Goal: Complete application form

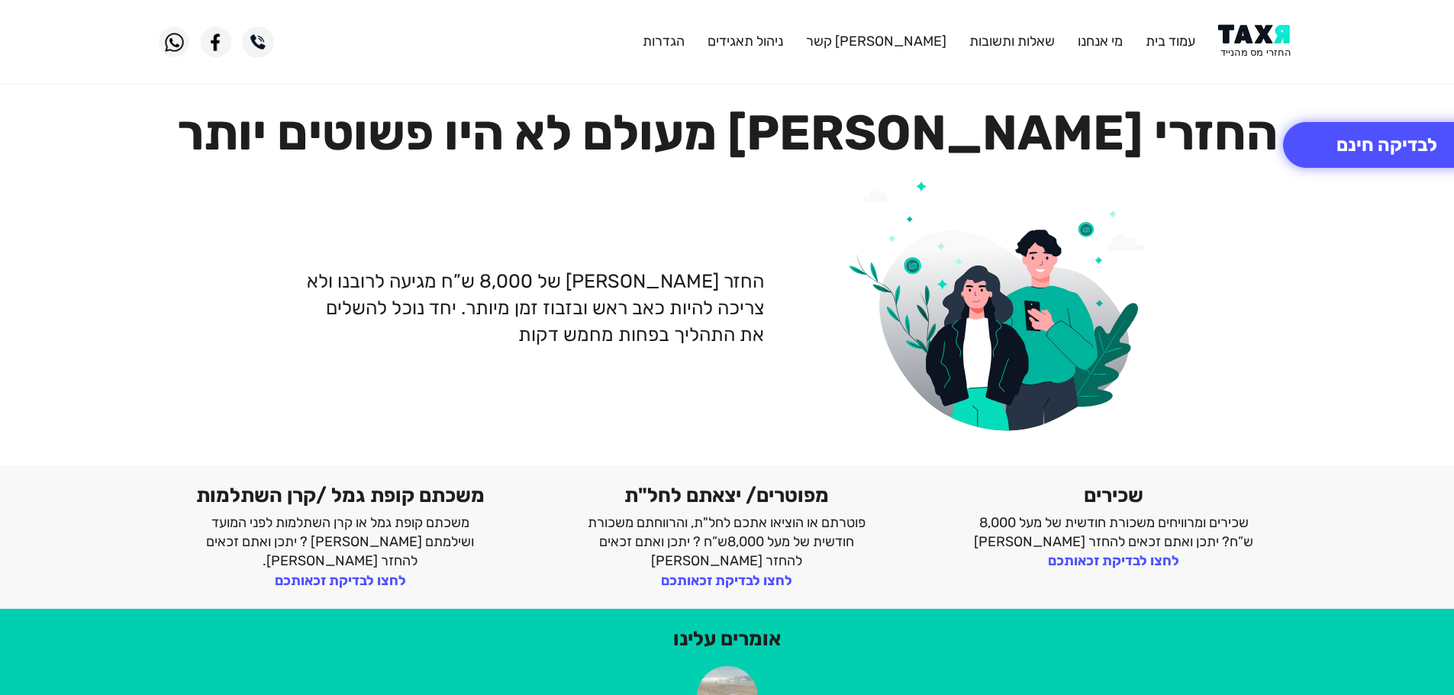
click at [1263, 38] on img at bounding box center [1256, 41] width 77 height 34
click at [1335, 125] on button "לבדיקה חינם" at bounding box center [1387, 145] width 208 height 46
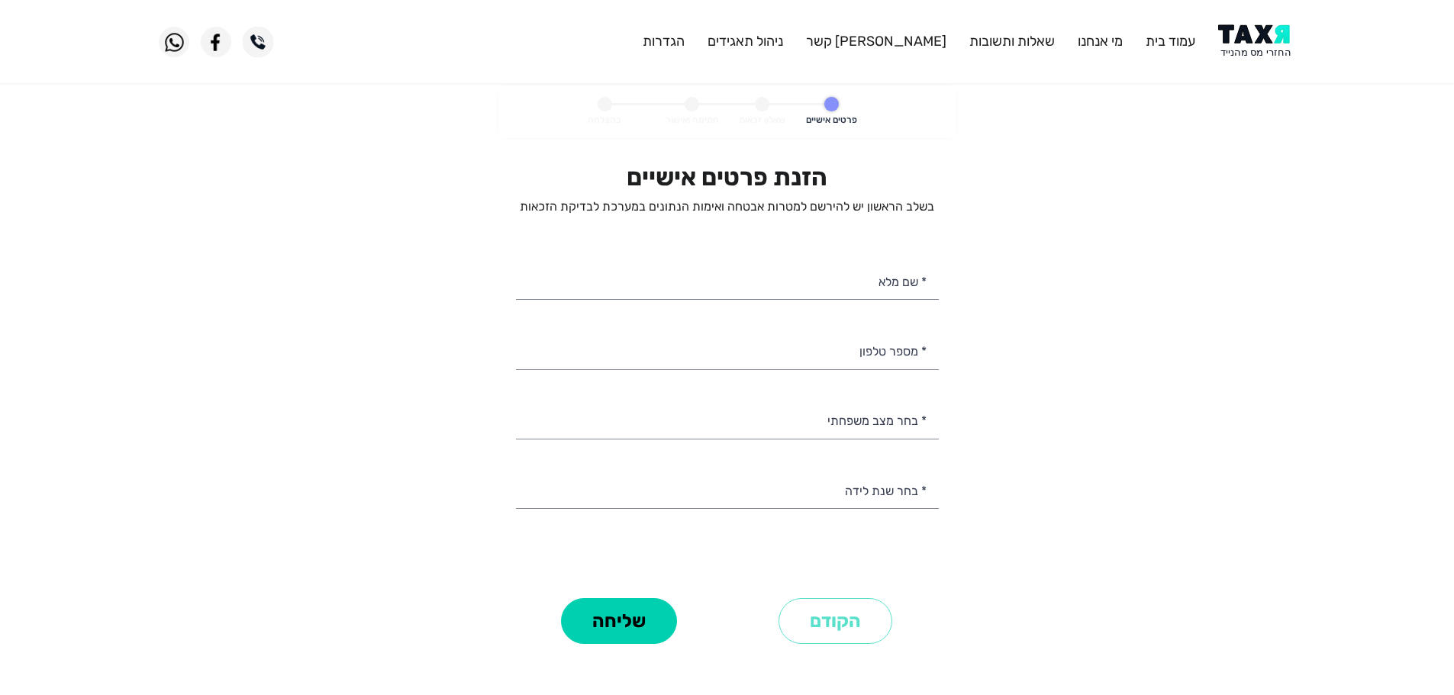
select select
click at [895, 287] on input "* שם מלא" at bounding box center [727, 280] width 423 height 39
type input "[PERSON_NAME]"
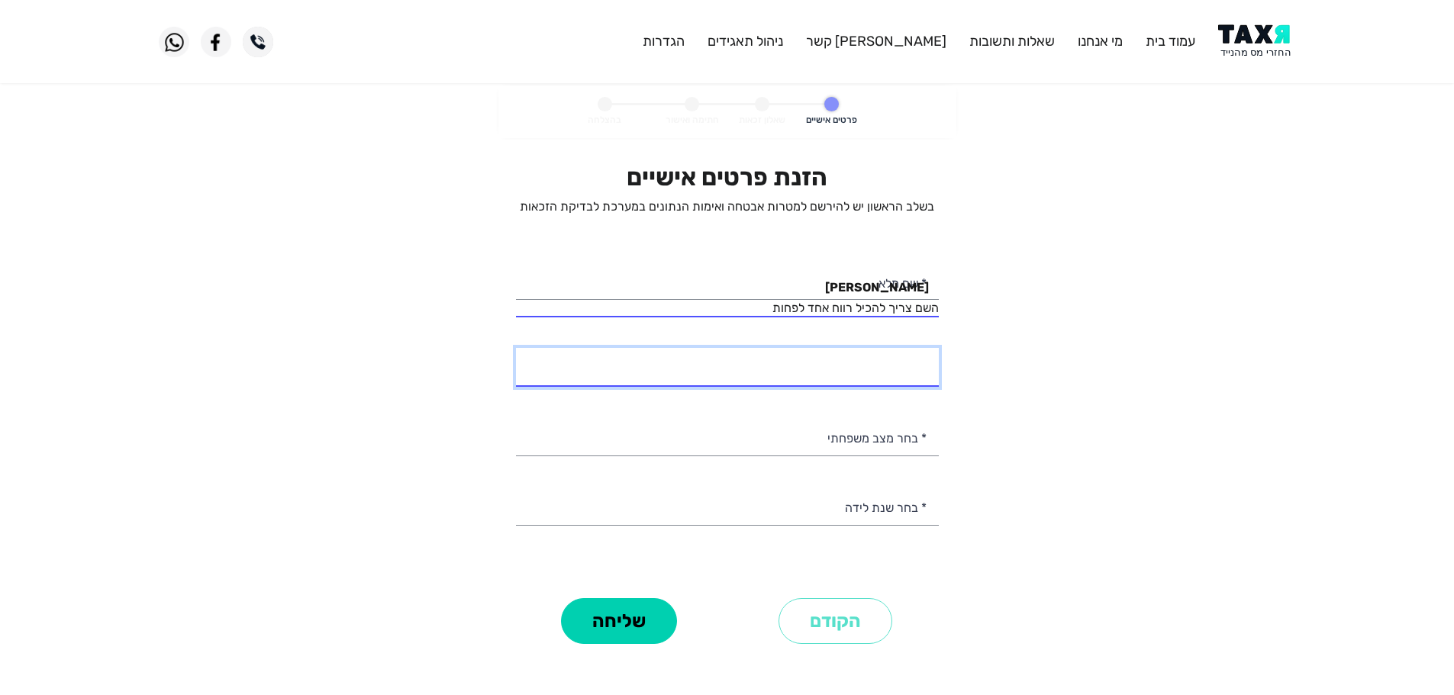
click at [907, 370] on input "* מספר טלפון" at bounding box center [727, 367] width 423 height 39
click at [840, 379] on input "050-4043200" at bounding box center [727, 367] width 423 height 39
type input "050-4043200"
click at [880, 282] on input "[PERSON_NAME]" at bounding box center [727, 280] width 423 height 39
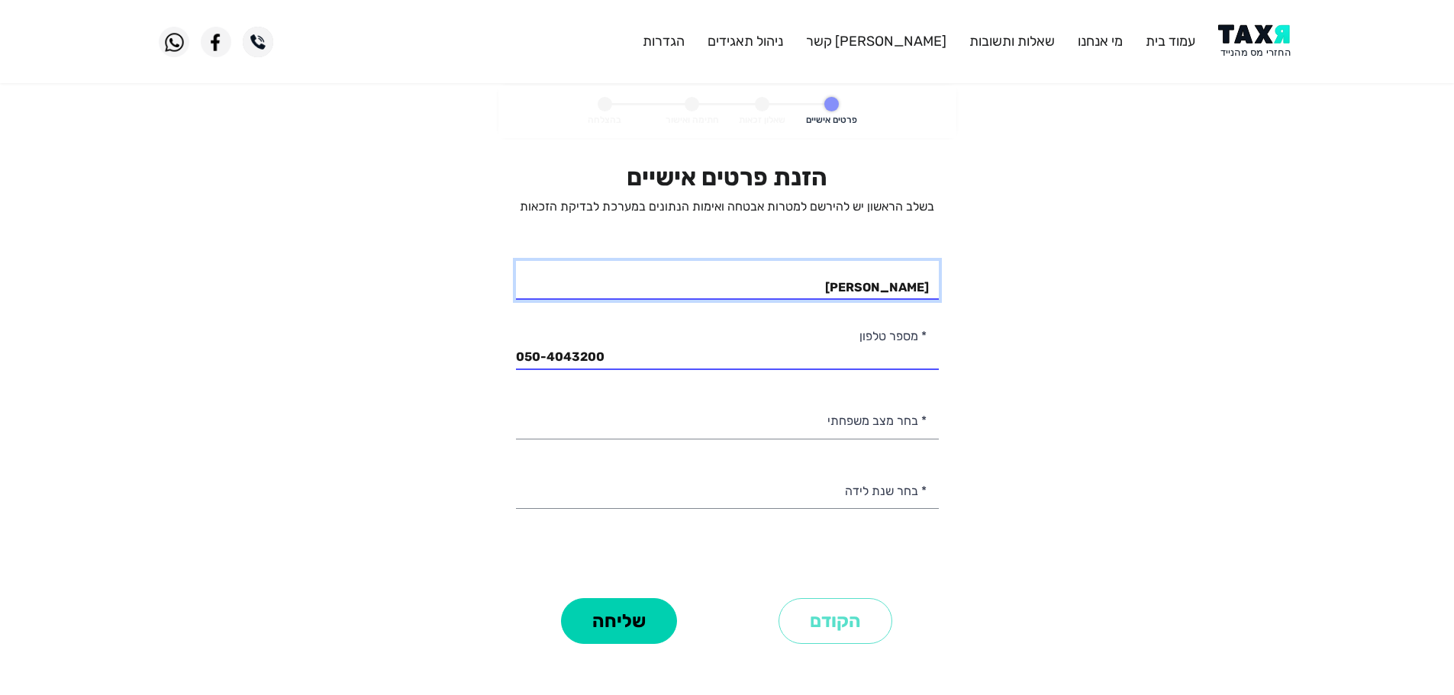
type input "[PERSON_NAME]"
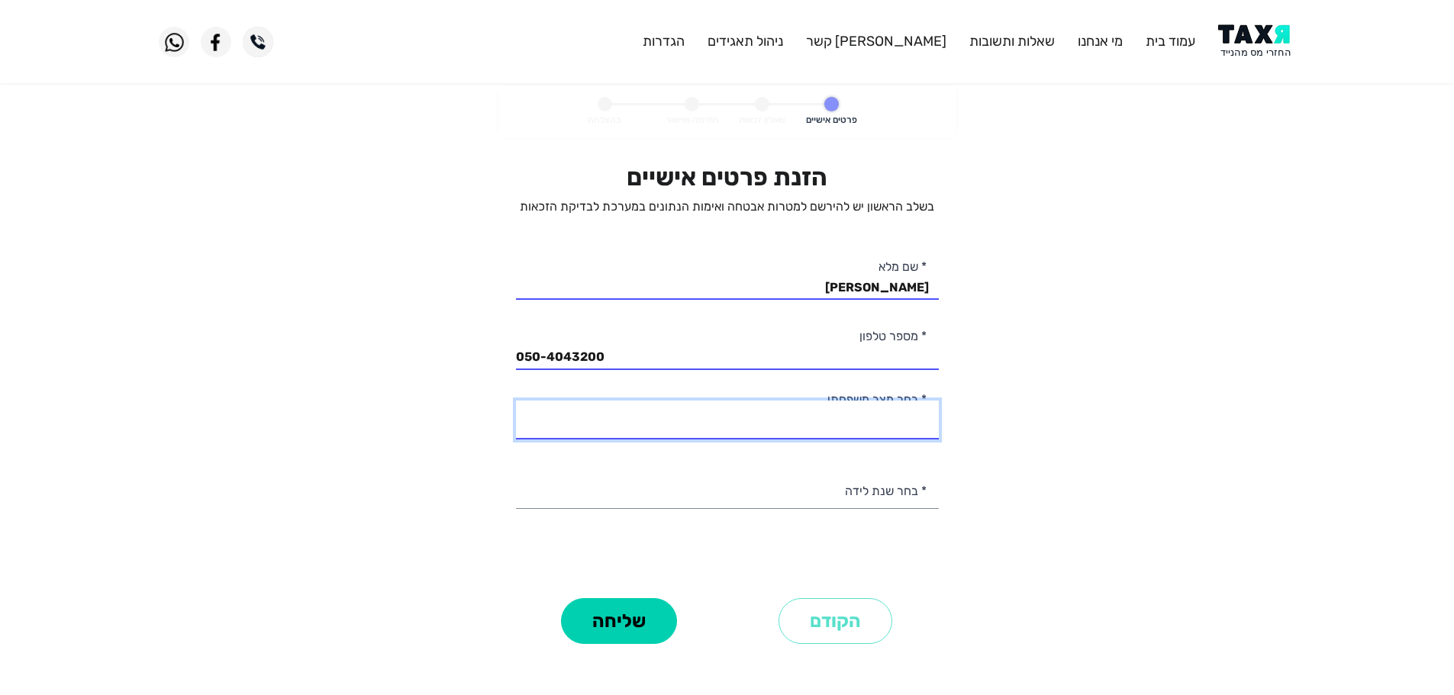
click at [904, 417] on select "רווק/ה נשוי/[PERSON_NAME]/ה אלמן/נה" at bounding box center [727, 420] width 423 height 39
click at [516, 401] on select "רווק/ה נשוי/[PERSON_NAME]/ה אלמן/נה" at bounding box center [727, 420] width 423 height 39
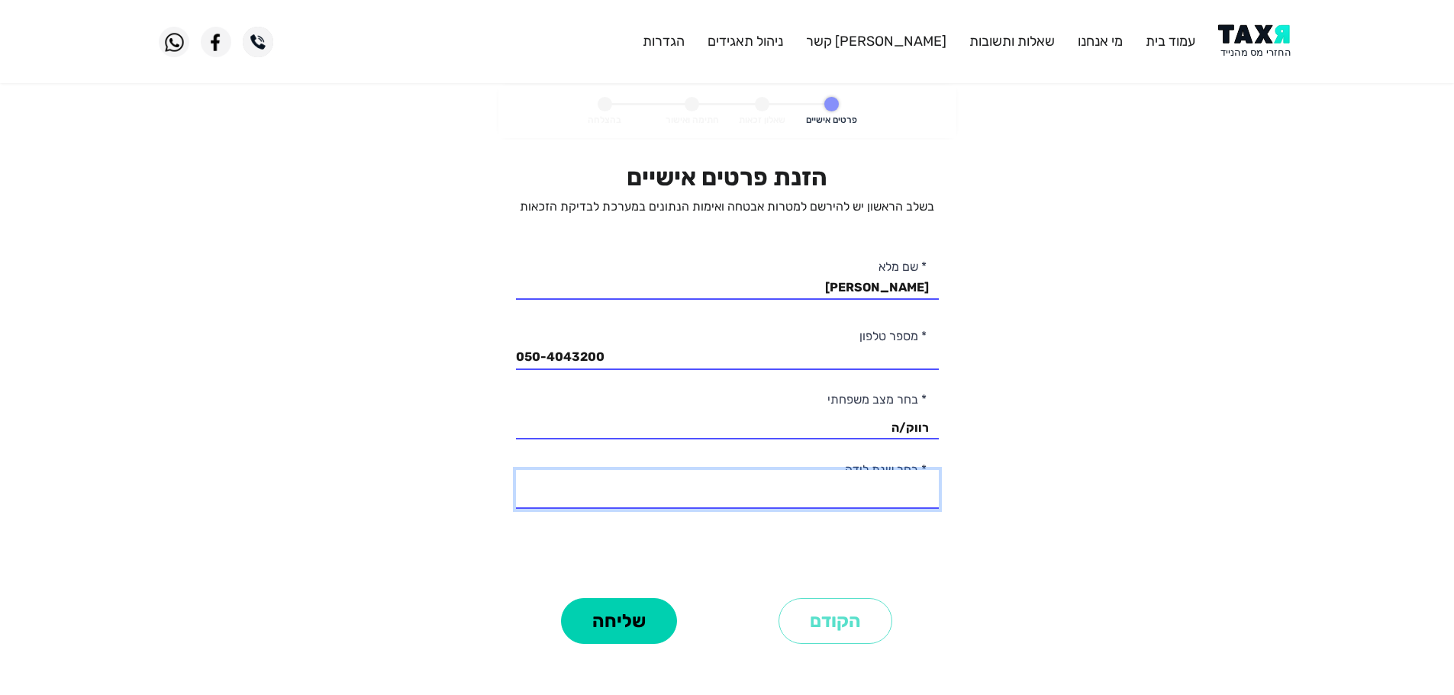
click at [914, 499] on select "2003 2002 2001 2000 1999 1998 1997 1996 1995 1994 1993 1992 1991 1990 1989 1988…" at bounding box center [727, 489] width 423 height 39
click at [1035, 476] on personal-details "פרטים אישיים שאלון זכאות חתימה ואישור בהצלחה הזנת פרטים אישיים בשלב הראשון יש ל…" at bounding box center [727, 388] width 1454 height 606
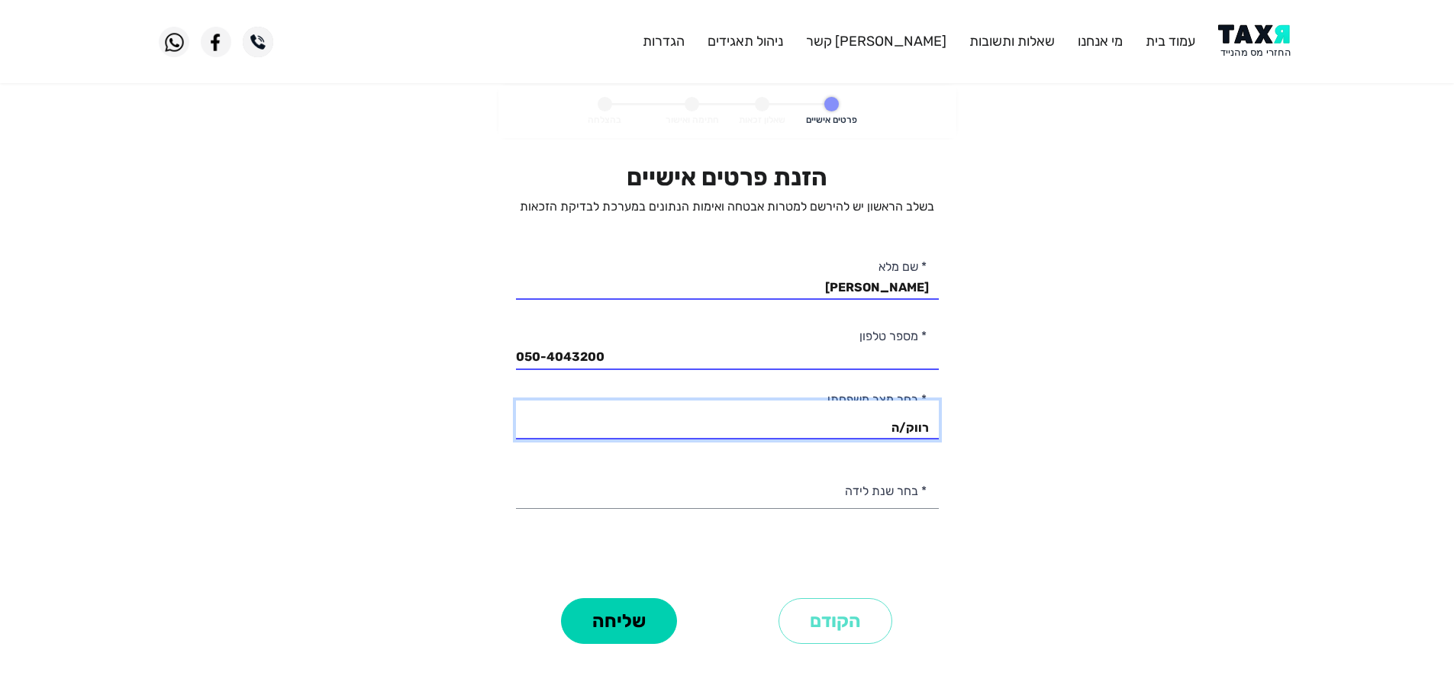
click at [906, 429] on select "רווק/ה נשוי/[PERSON_NAME]/ה אלמן/נה" at bounding box center [727, 420] width 423 height 39
select select "3: Divorced"
click at [516, 401] on select "רווק/ה נשוי/[PERSON_NAME]/ה אלמן/נה" at bounding box center [727, 420] width 423 height 39
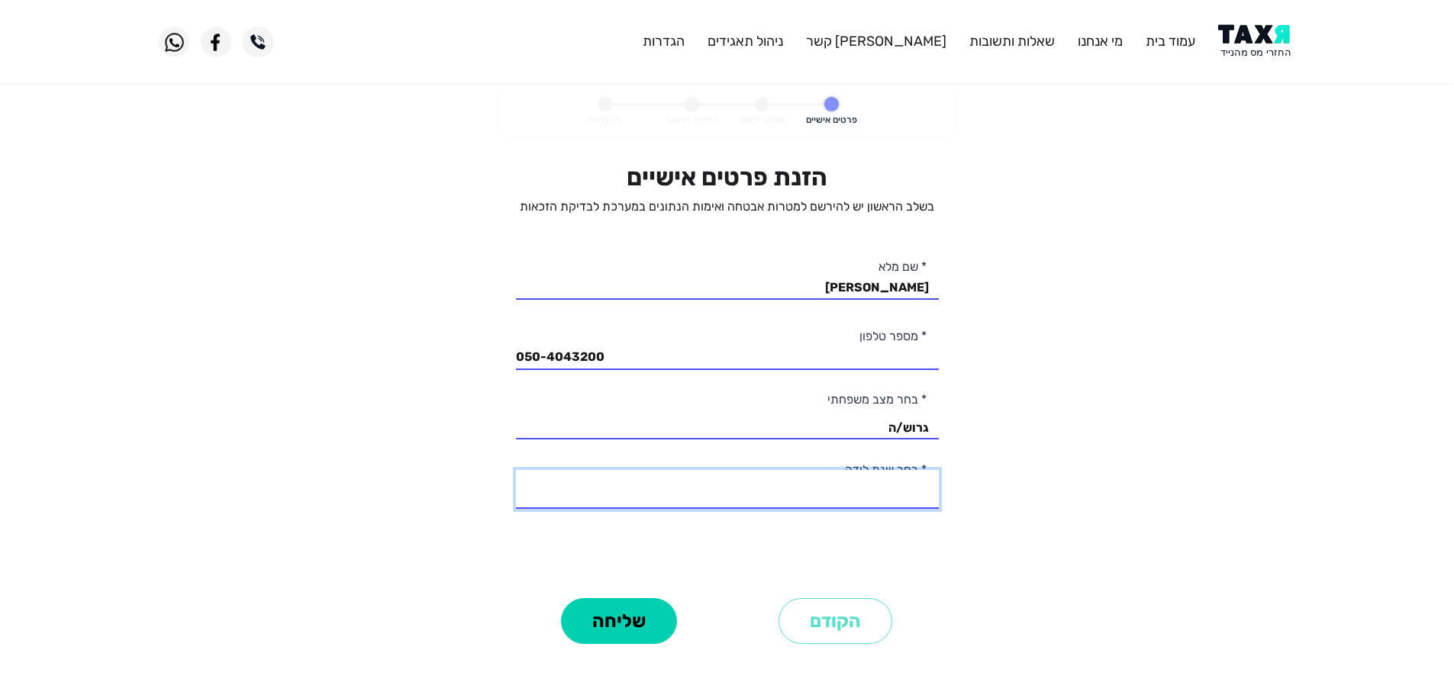
click at [875, 498] on select "2003 2002 2001 2000 1999 1998 1997 1996 1995 1994 1993 1992 1991 1990 1989 1988…" at bounding box center [727, 489] width 423 height 39
select select "30: 1974"
click at [516, 470] on select "2003 2002 2001 2000 1999 1998 1997 1996 1995 1994 1993 1992 1991 1990 1989 1988…" at bounding box center [727, 489] width 423 height 39
click at [644, 616] on button "שליחה" at bounding box center [619, 621] width 116 height 46
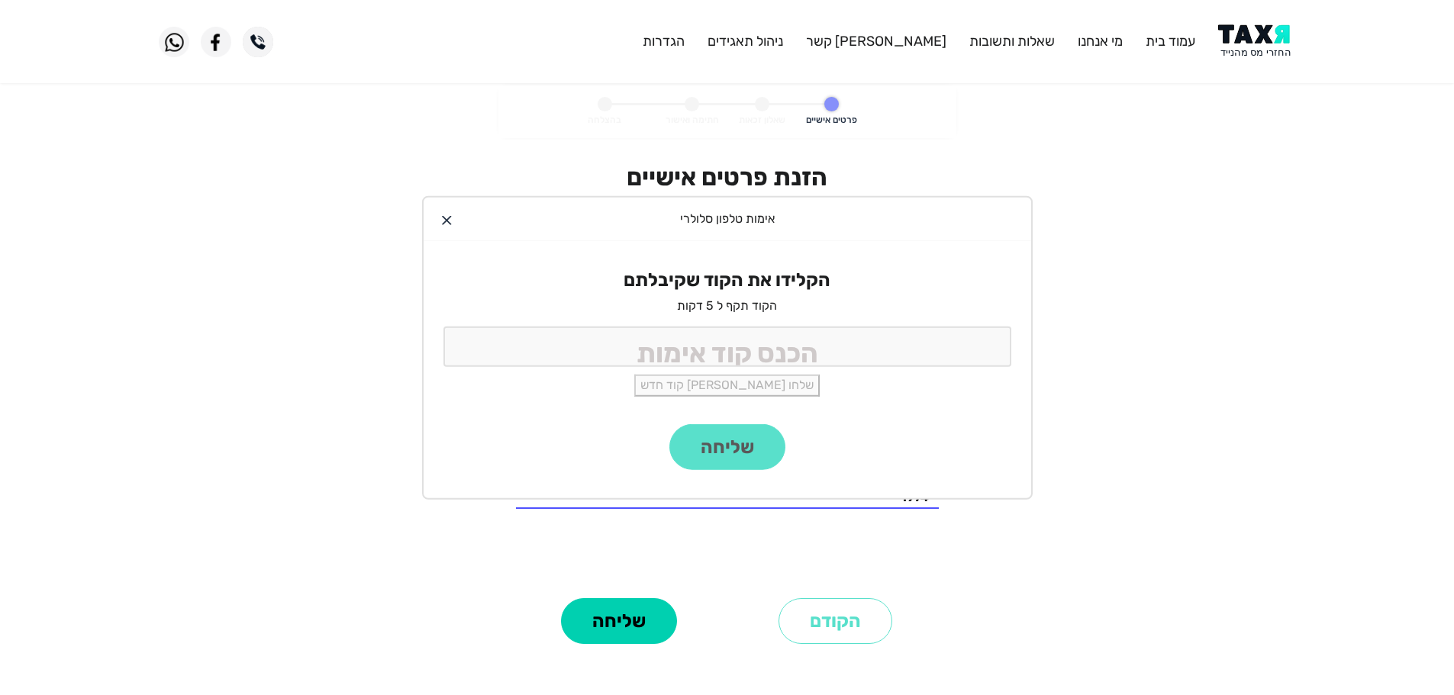
click at [830, 369] on div "הקלידו את הקוד שקיבלתם הקוד תקף ל 5 דקות שלחו [PERSON_NAME] קוד חדש" at bounding box center [728, 332] width 608 height 183
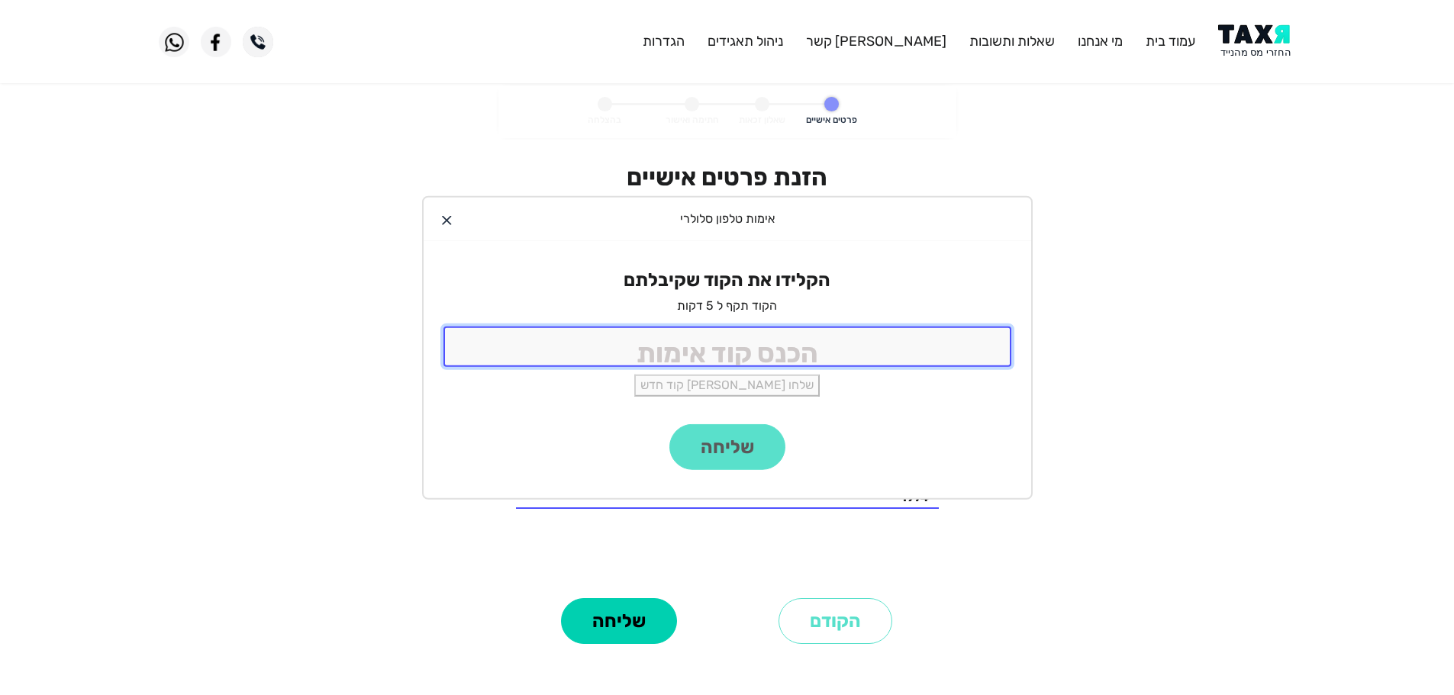
click at [827, 360] on input "tel" at bounding box center [727, 347] width 568 height 40
type input "9988"
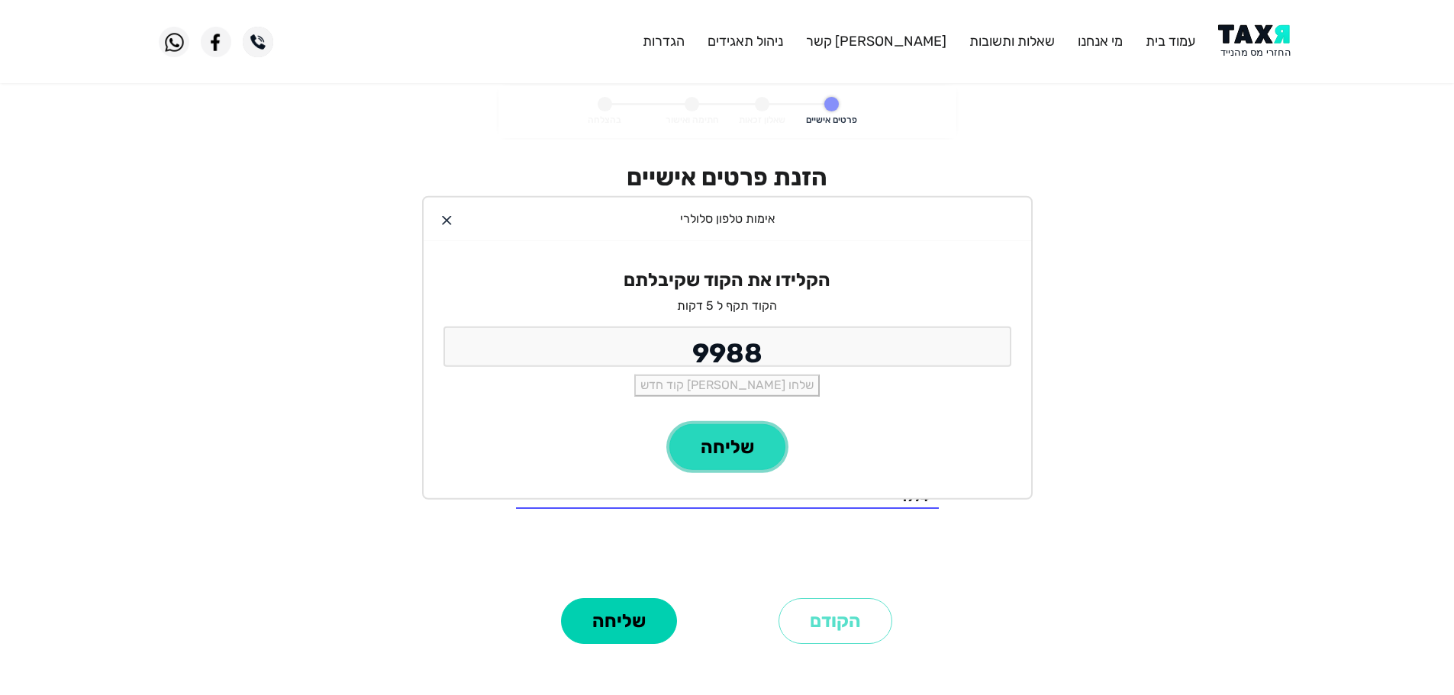
click at [756, 450] on button "שליחה" at bounding box center [727, 447] width 116 height 46
